Goal: Information Seeking & Learning: Learn about a topic

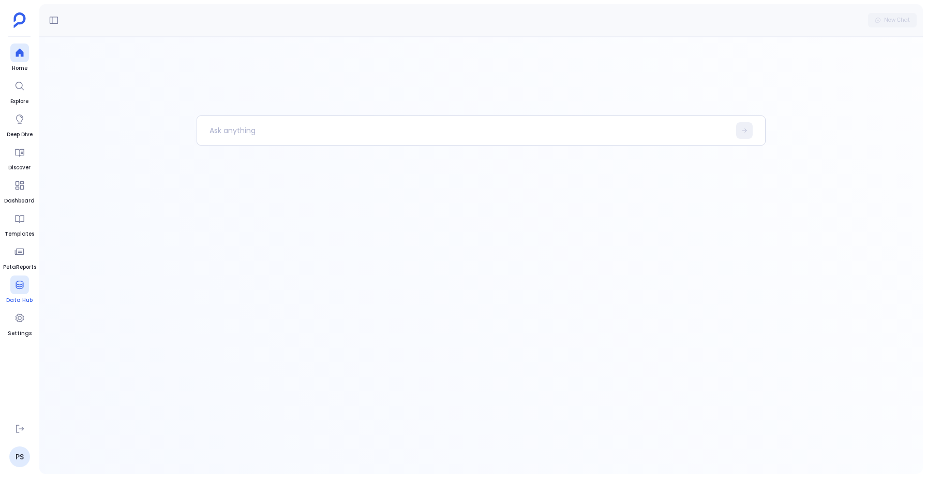
click at [14, 286] on icon at bounding box center [19, 284] width 10 height 10
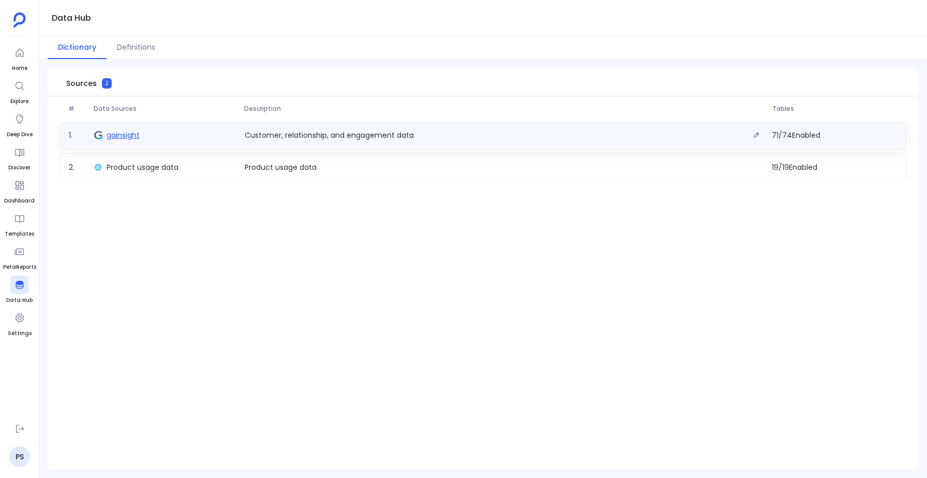
click at [120, 137] on span "gainsight" at bounding box center [123, 135] width 33 height 10
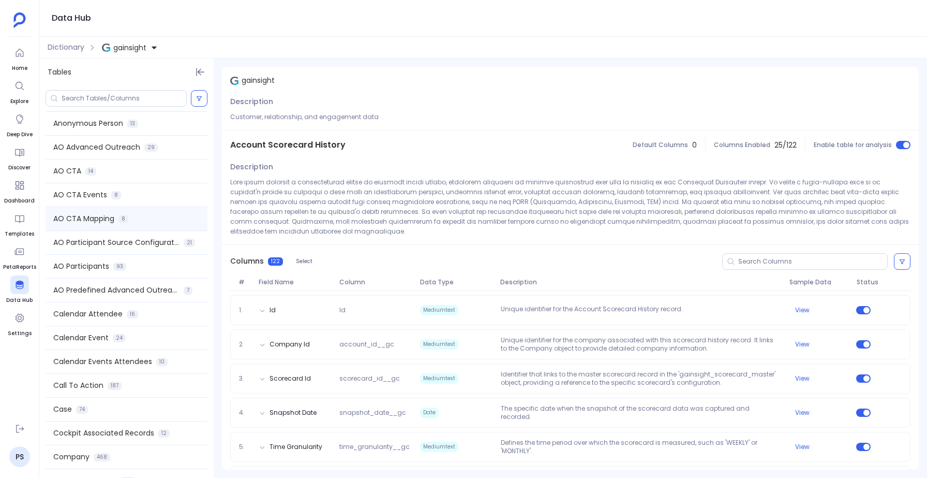
scroll to position [123, 0]
click at [98, 374] on div "Call To Action 187" at bounding box center [127, 384] width 162 height 23
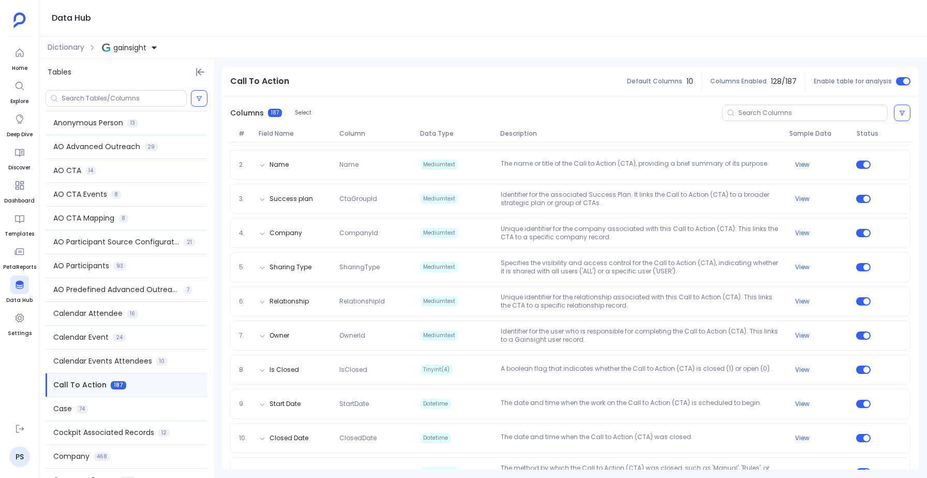
scroll to position [0, 0]
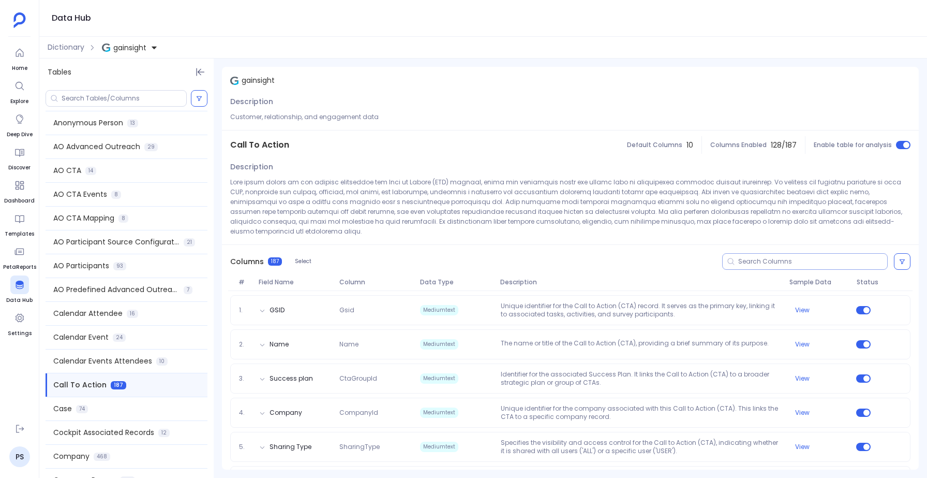
click at [747, 257] on input at bounding box center [812, 261] width 149 height 8
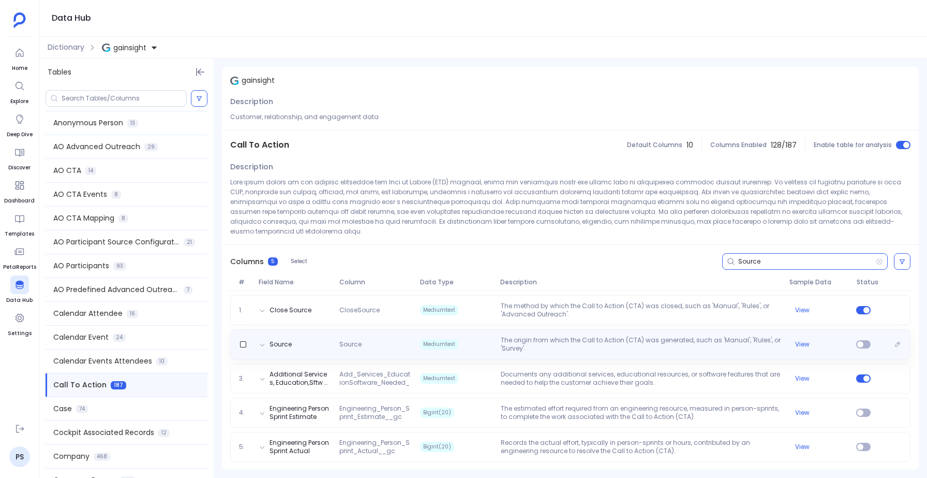
type input "Source"
click at [488, 329] on div "Source Source Mediumtext The origin from which the Call to Action (CTA) was gen…" at bounding box center [570, 344] width 680 height 30
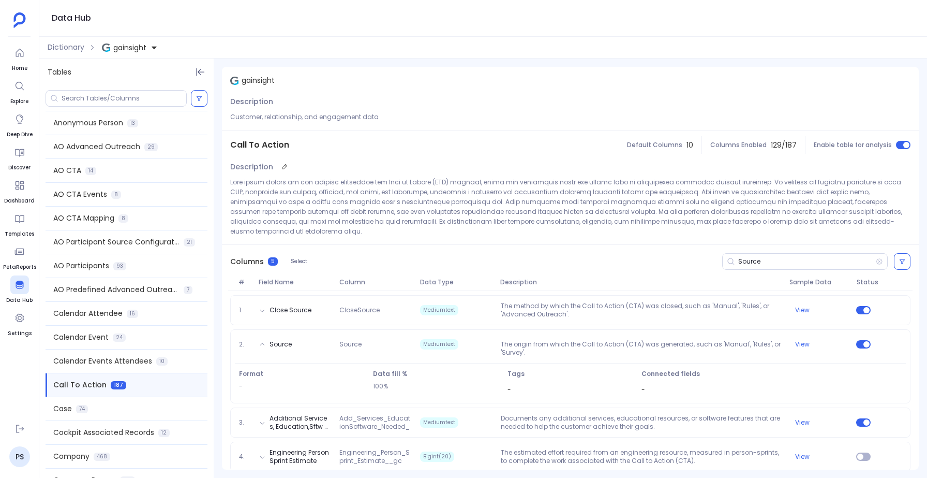
scroll to position [35, 0]
